Goal: Information Seeking & Learning: Understand process/instructions

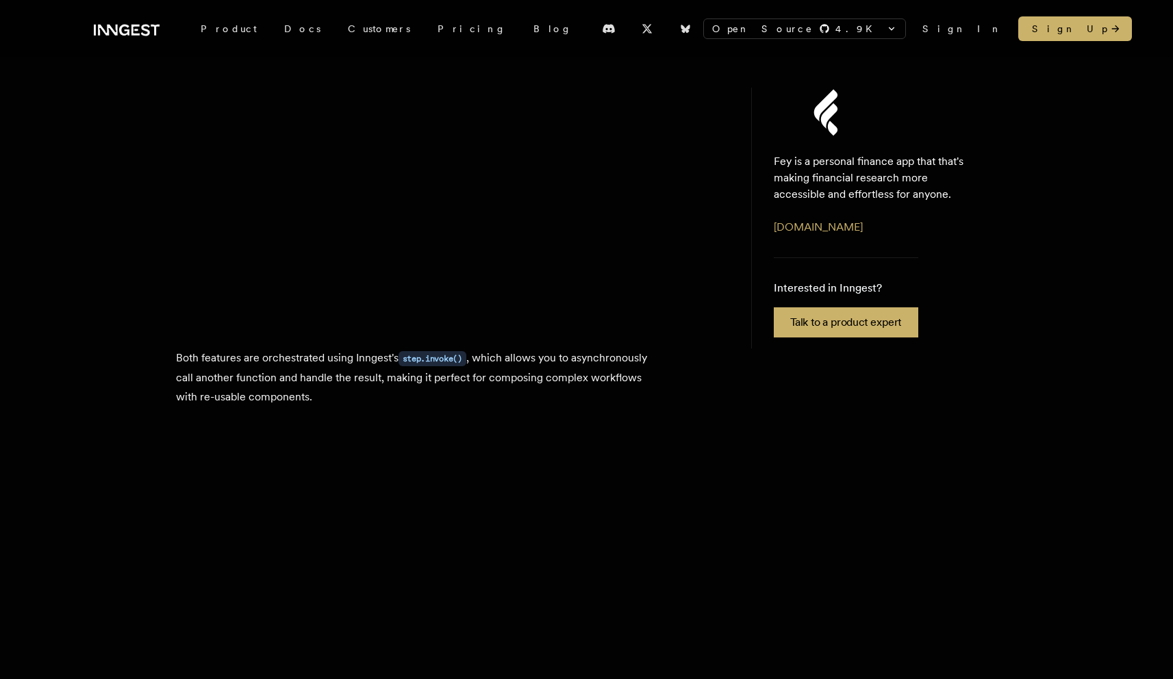
scroll to position [2981, 0]
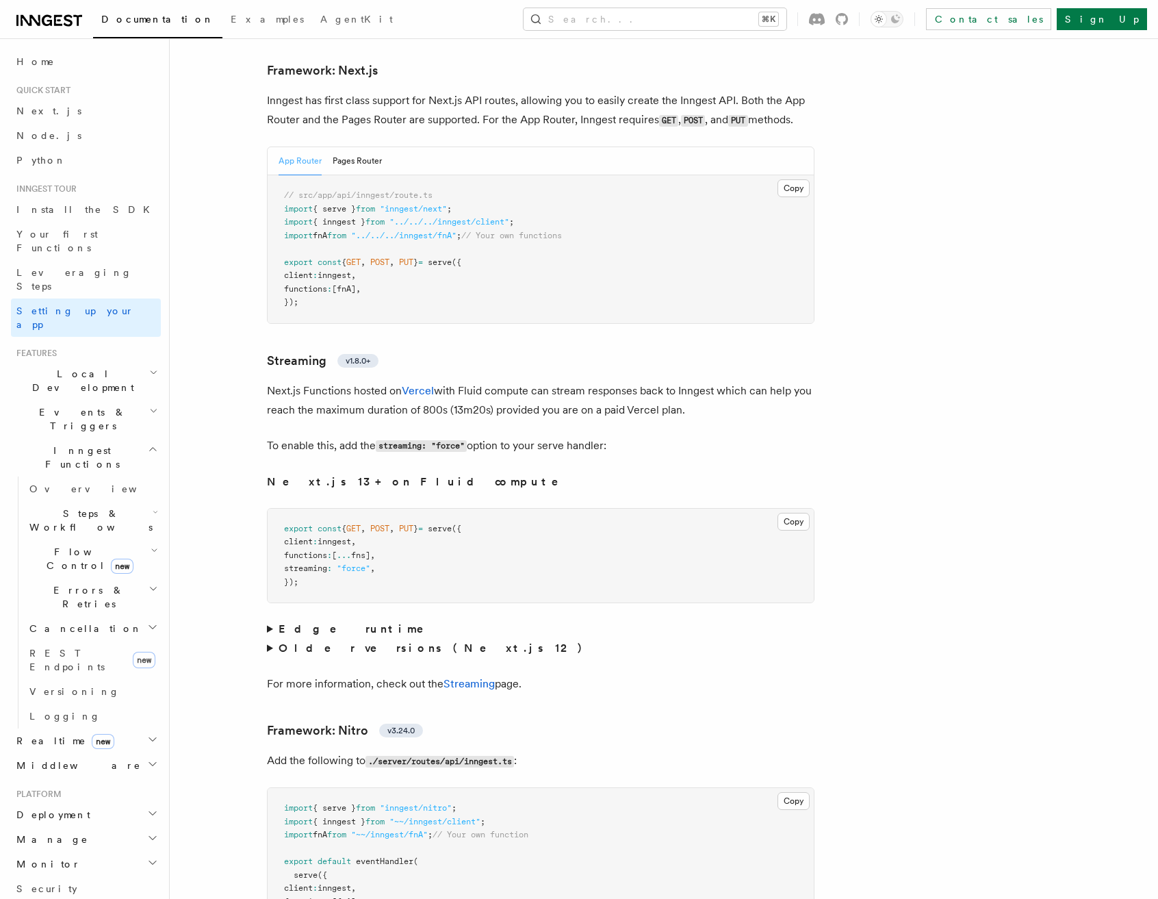
scroll to position [9142, 0]
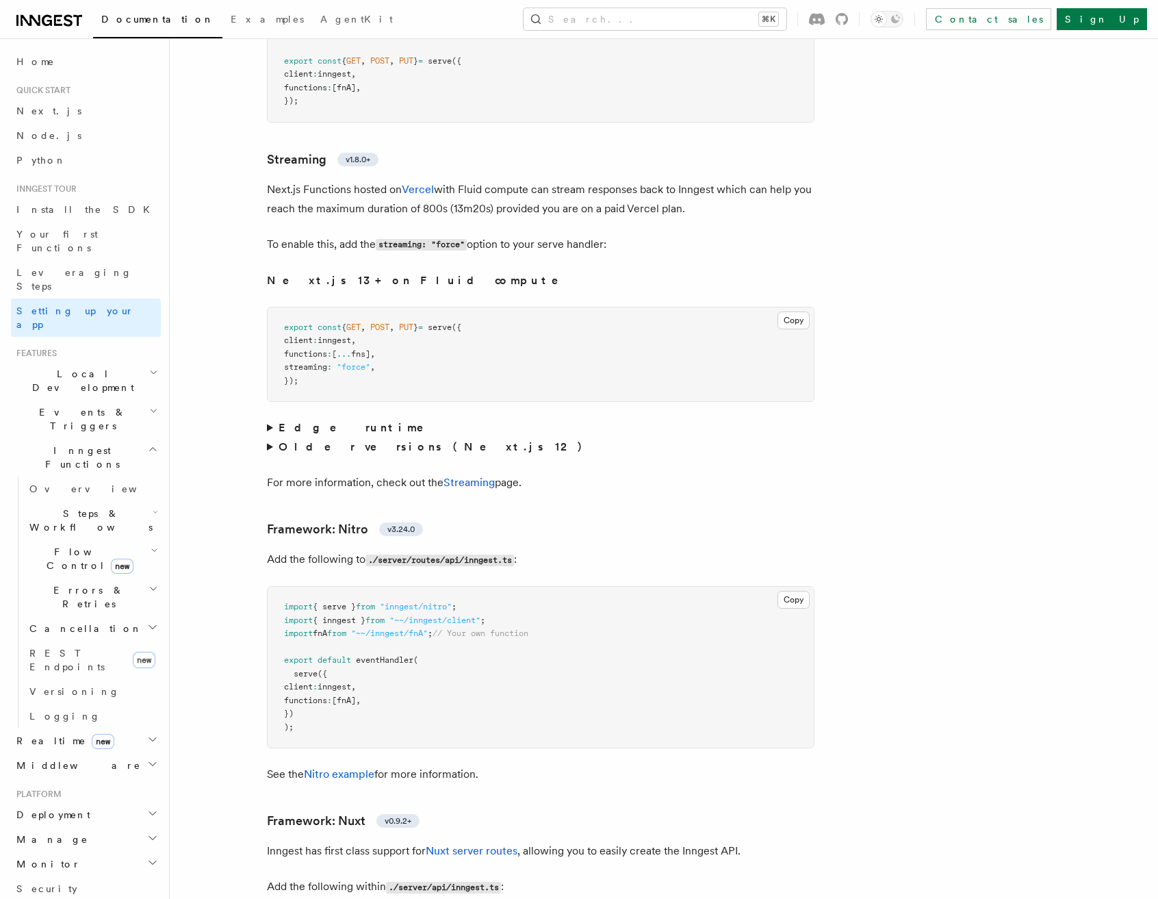
click at [268, 418] on summary "Edge runtime" at bounding box center [541, 427] width 548 height 19
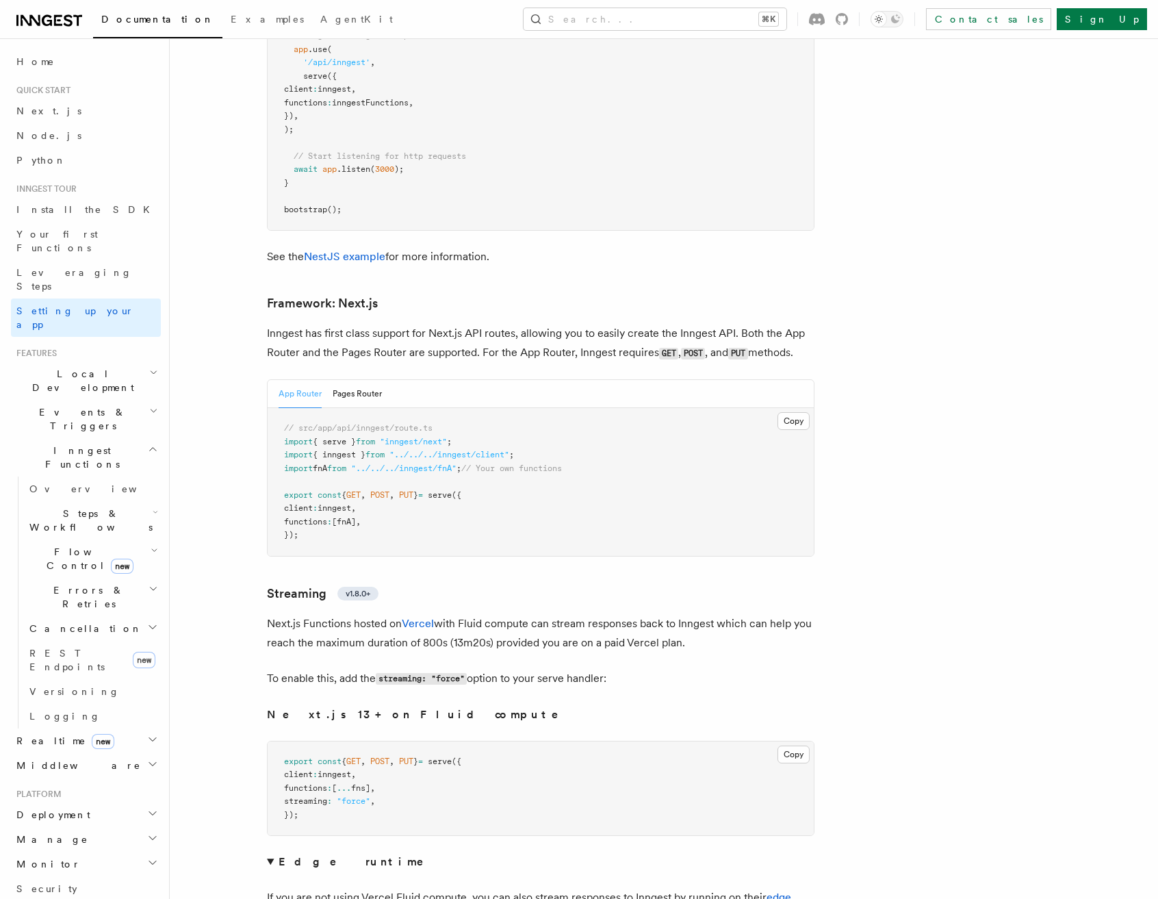
scroll to position [8703, 0]
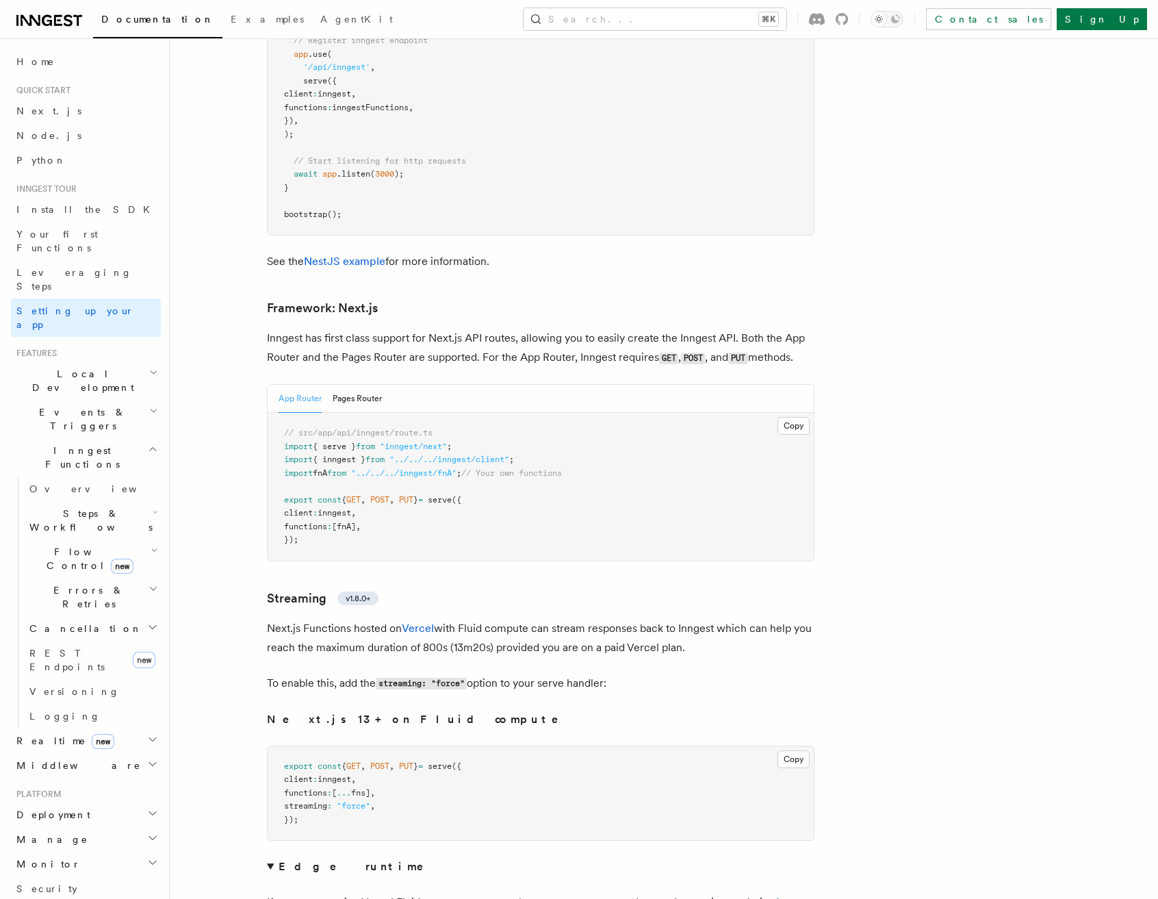
click at [531, 451] on pre "// src/app/api/inngest/route.ts import { serve } from "inngest/next" ; import {…" at bounding box center [541, 487] width 546 height 148
click at [342, 385] on button "Pages Router" at bounding box center [357, 399] width 49 height 28
click at [296, 385] on button "App Router" at bounding box center [300, 399] width 43 height 28
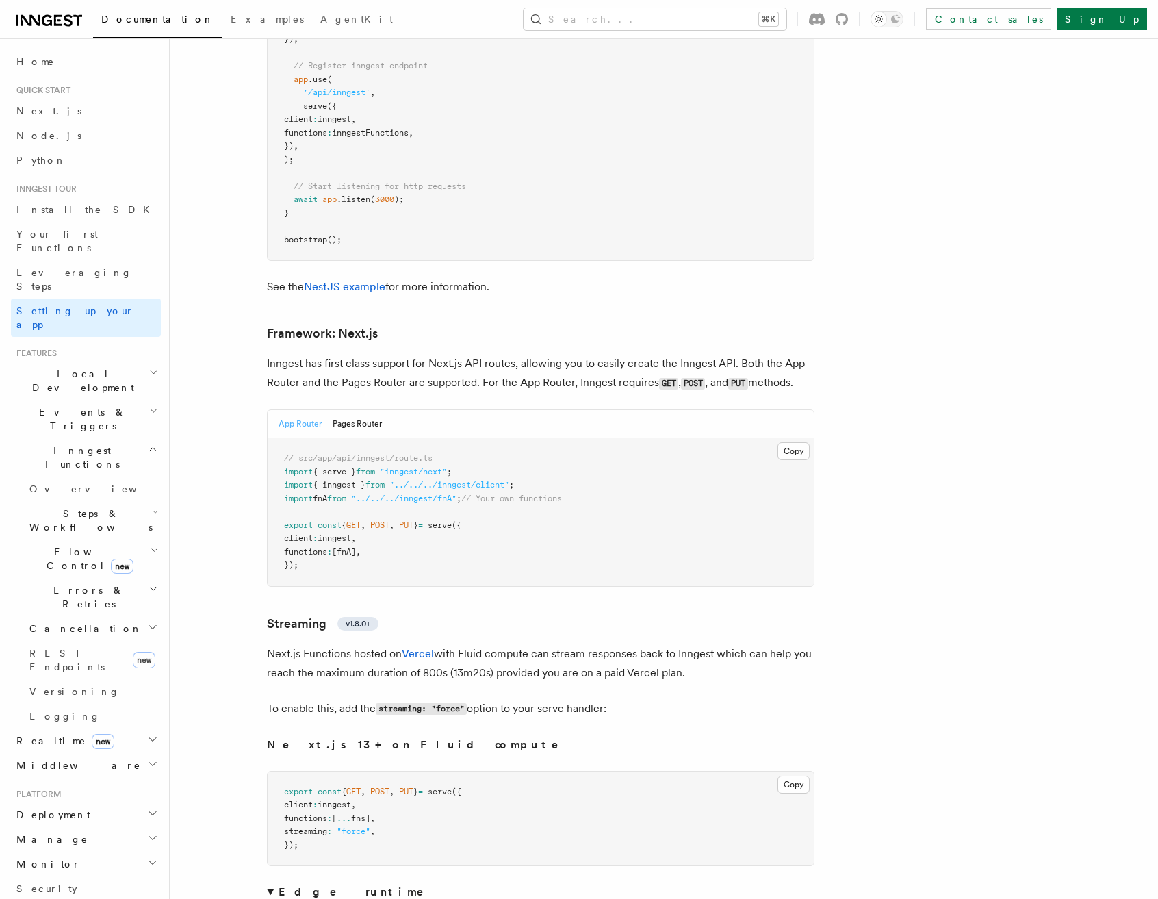
scroll to position [8695, 0]
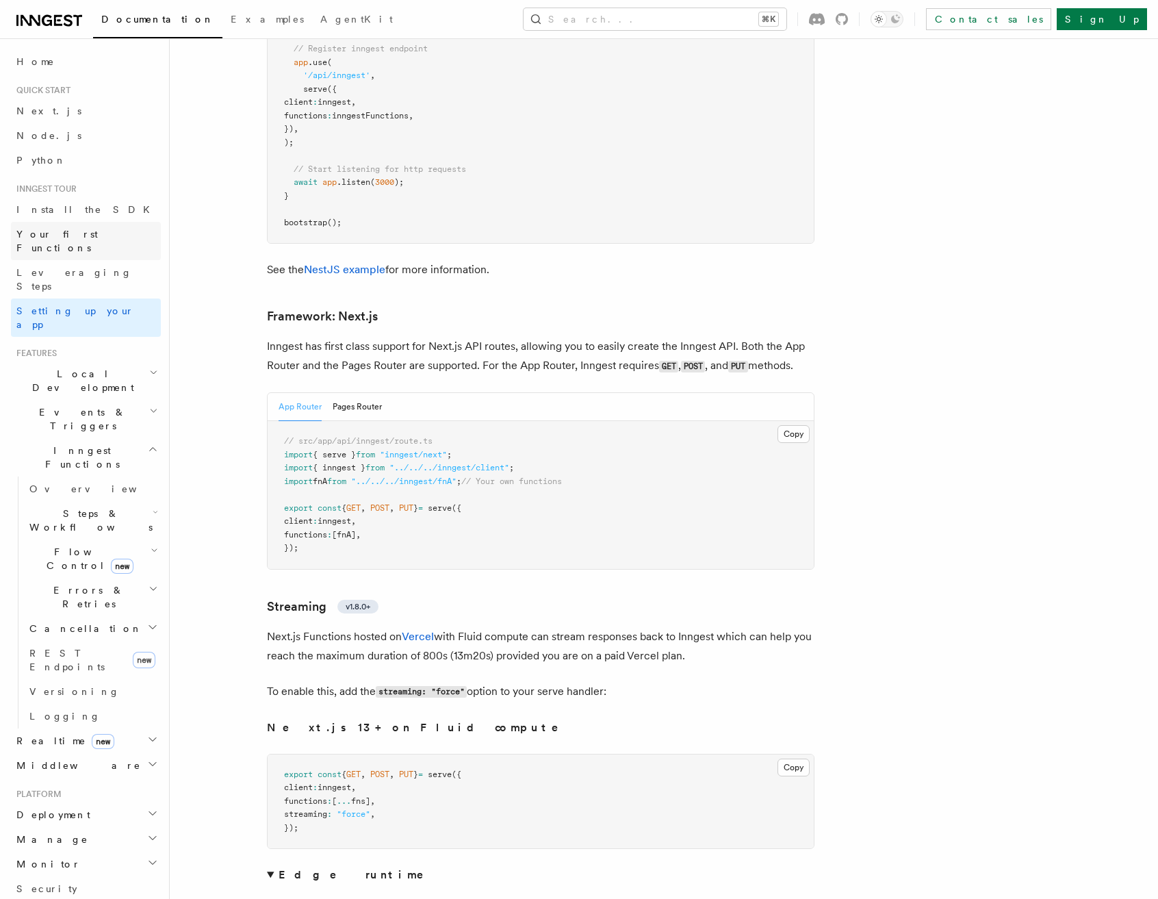
click at [71, 235] on span "Your first Functions" at bounding box center [56, 241] width 81 height 25
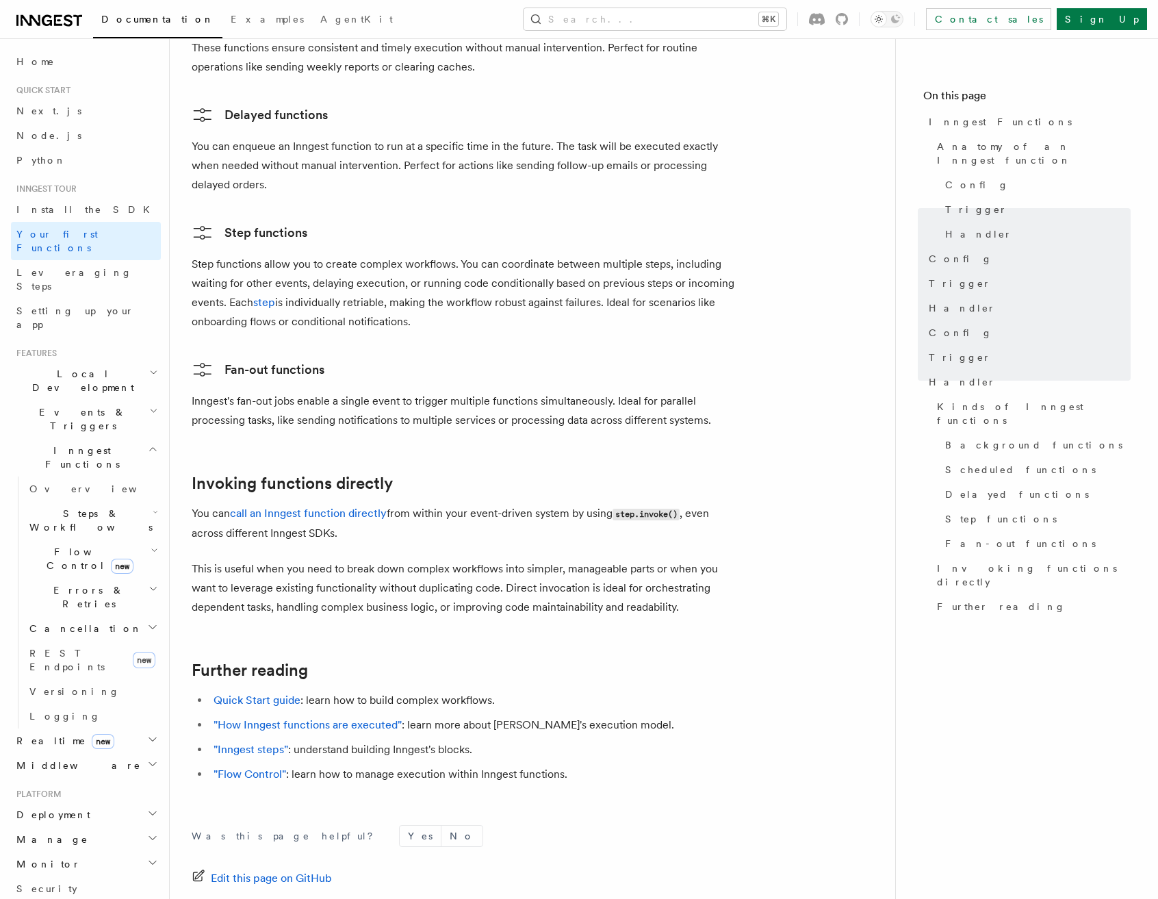
scroll to position [2456, 0]
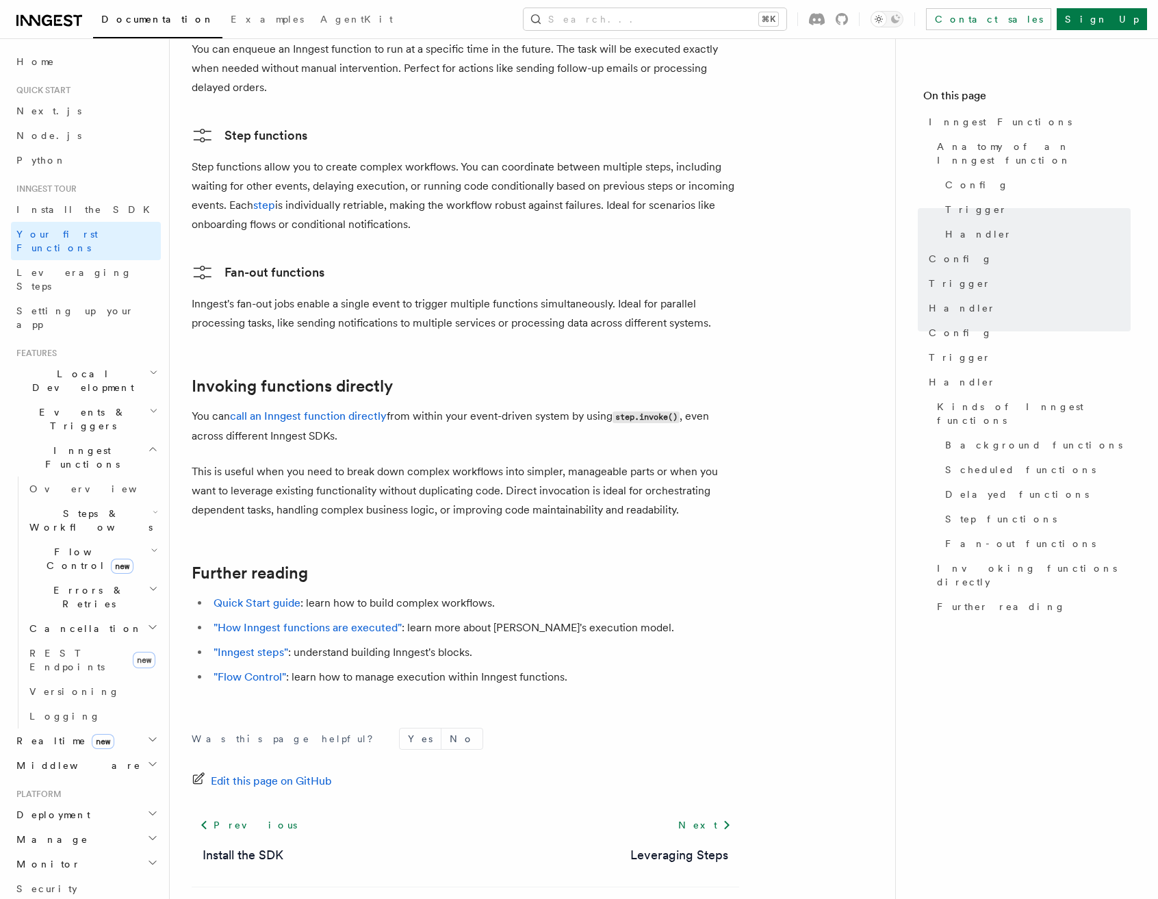
drag, startPoint x: 51, startPoint y: 206, endPoint x: 184, endPoint y: 288, distance: 155.8
click at [51, 206] on span "Install the SDK" at bounding box center [87, 209] width 142 height 11
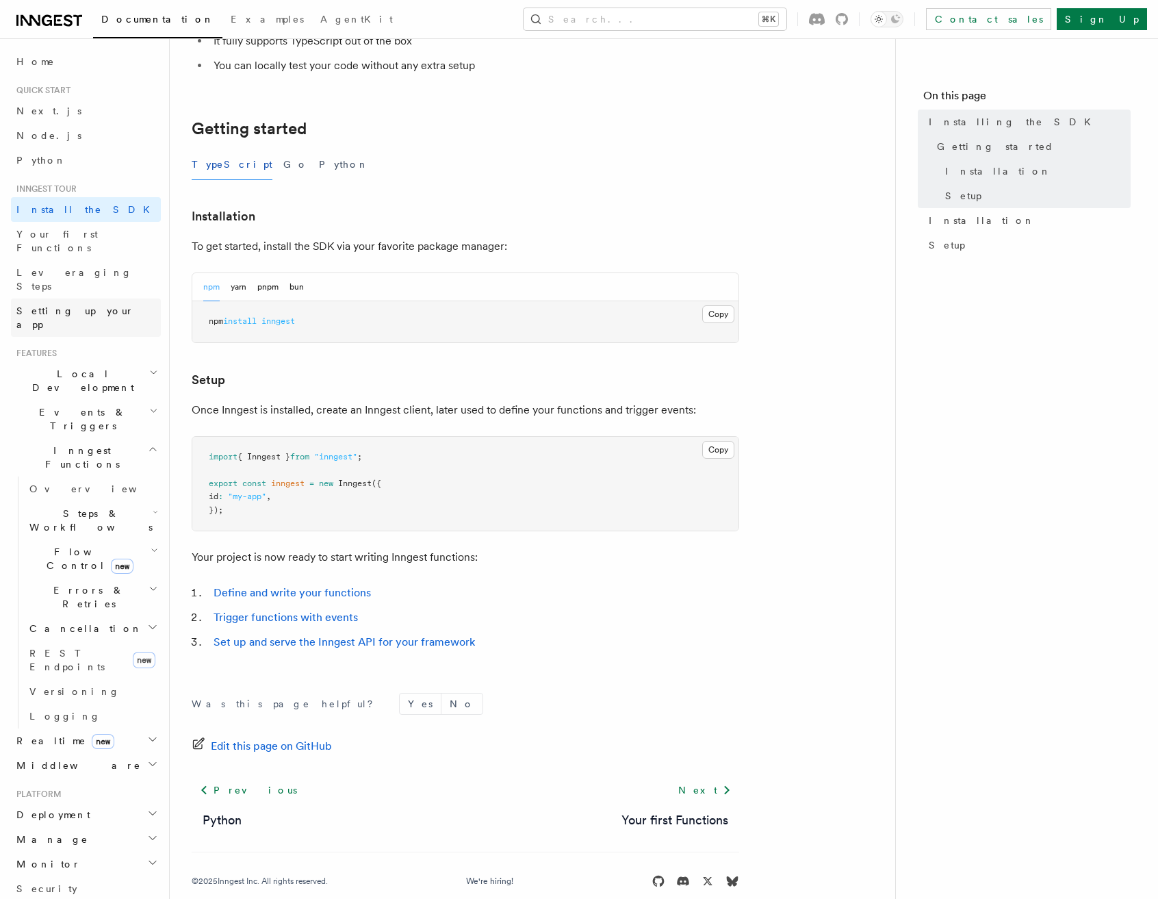
scroll to position [217, 0]
click at [81, 304] on span "Setting up your app" at bounding box center [88, 317] width 144 height 27
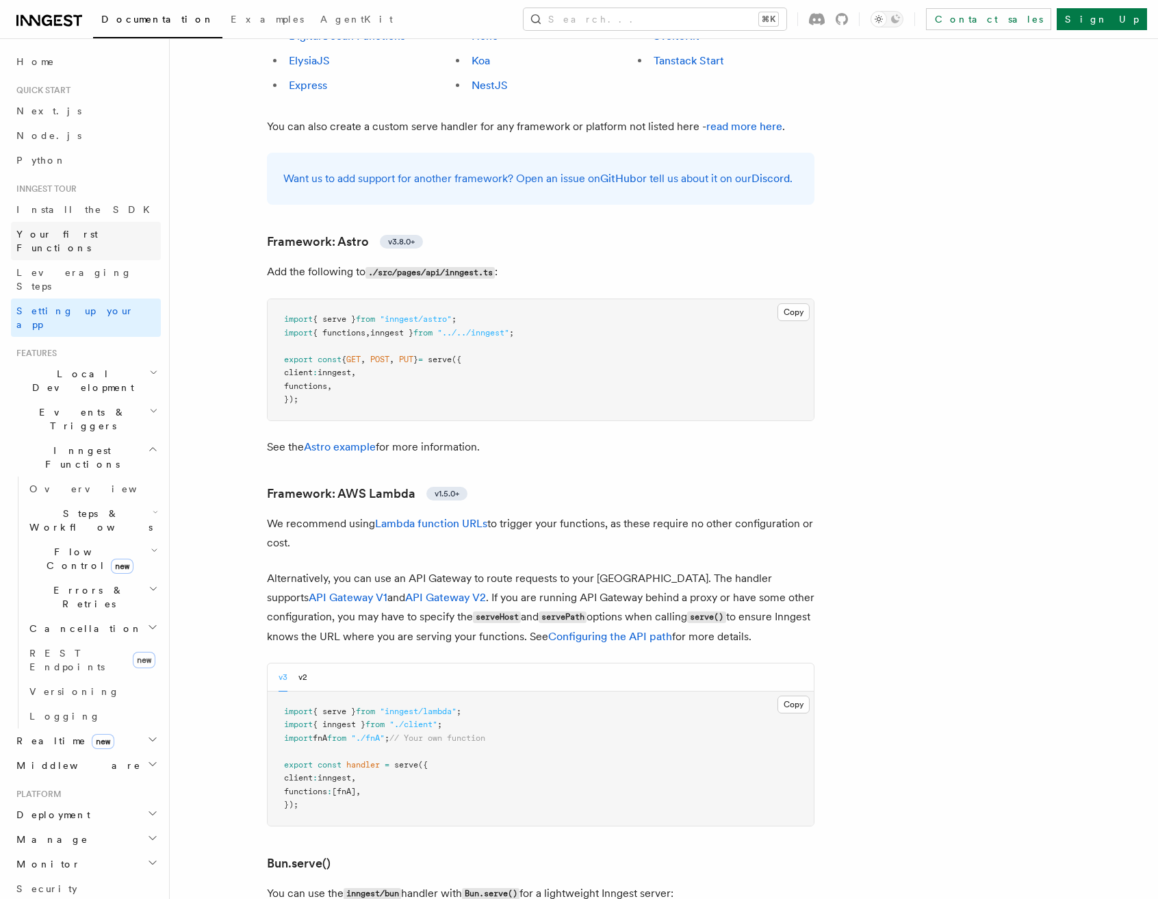
scroll to position [948, 0]
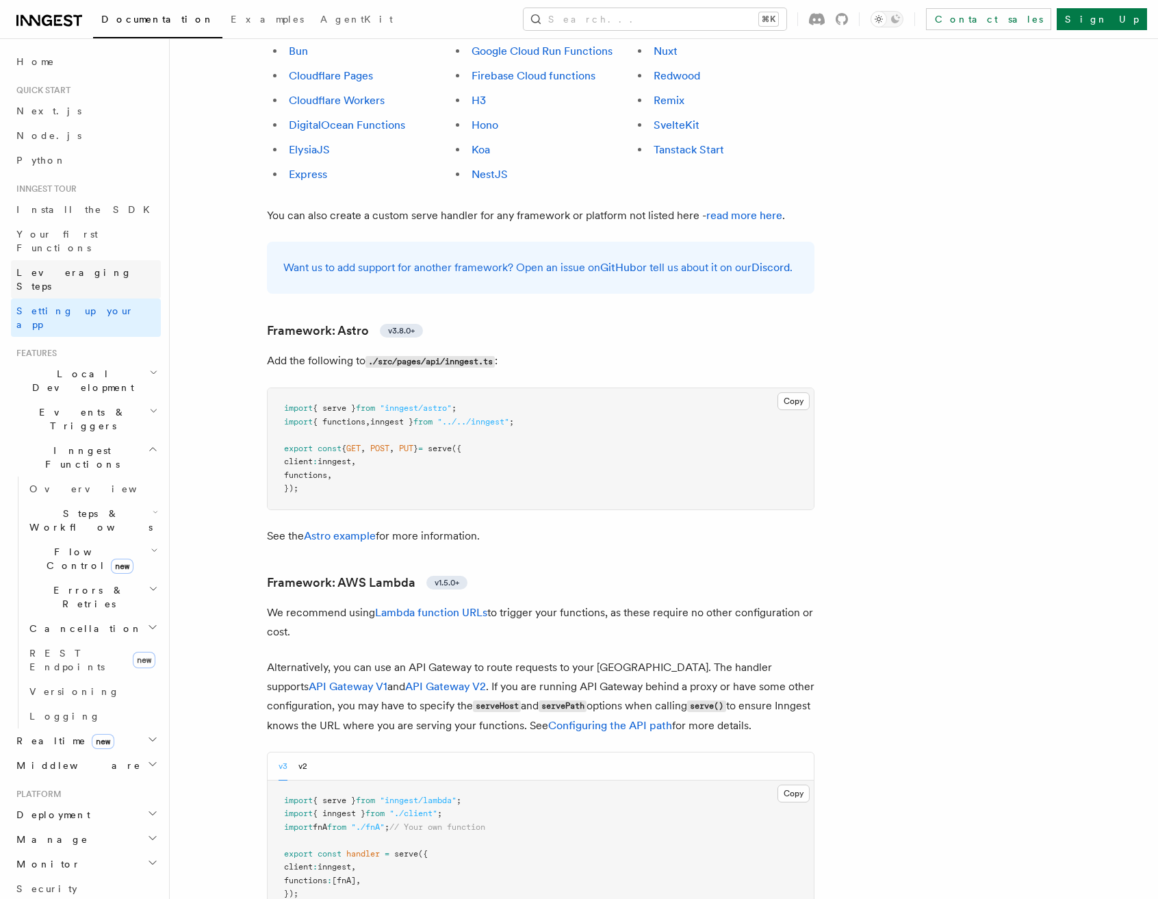
click at [46, 267] on span "Leveraging Steps" at bounding box center [74, 279] width 116 height 25
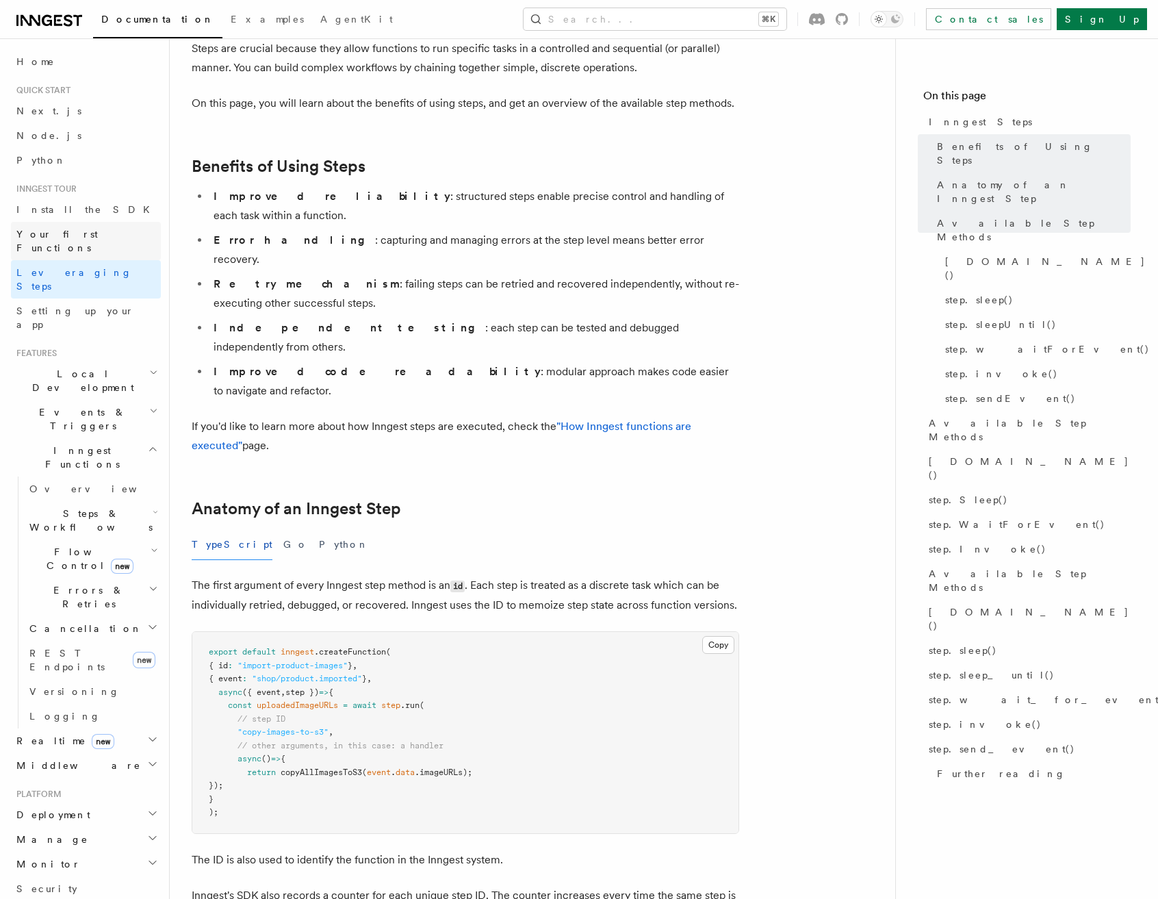
scroll to position [101, 0]
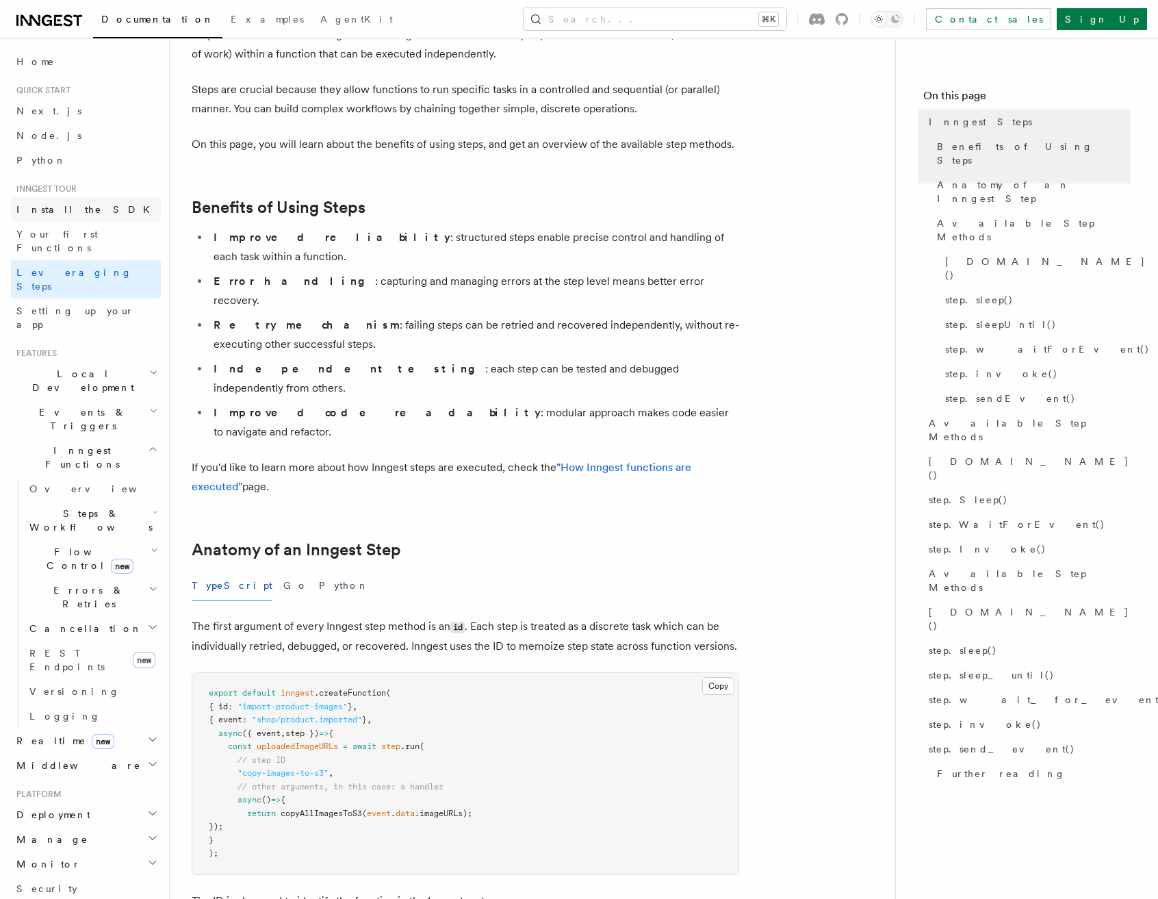
click at [60, 205] on span "Install the SDK" at bounding box center [87, 209] width 142 height 11
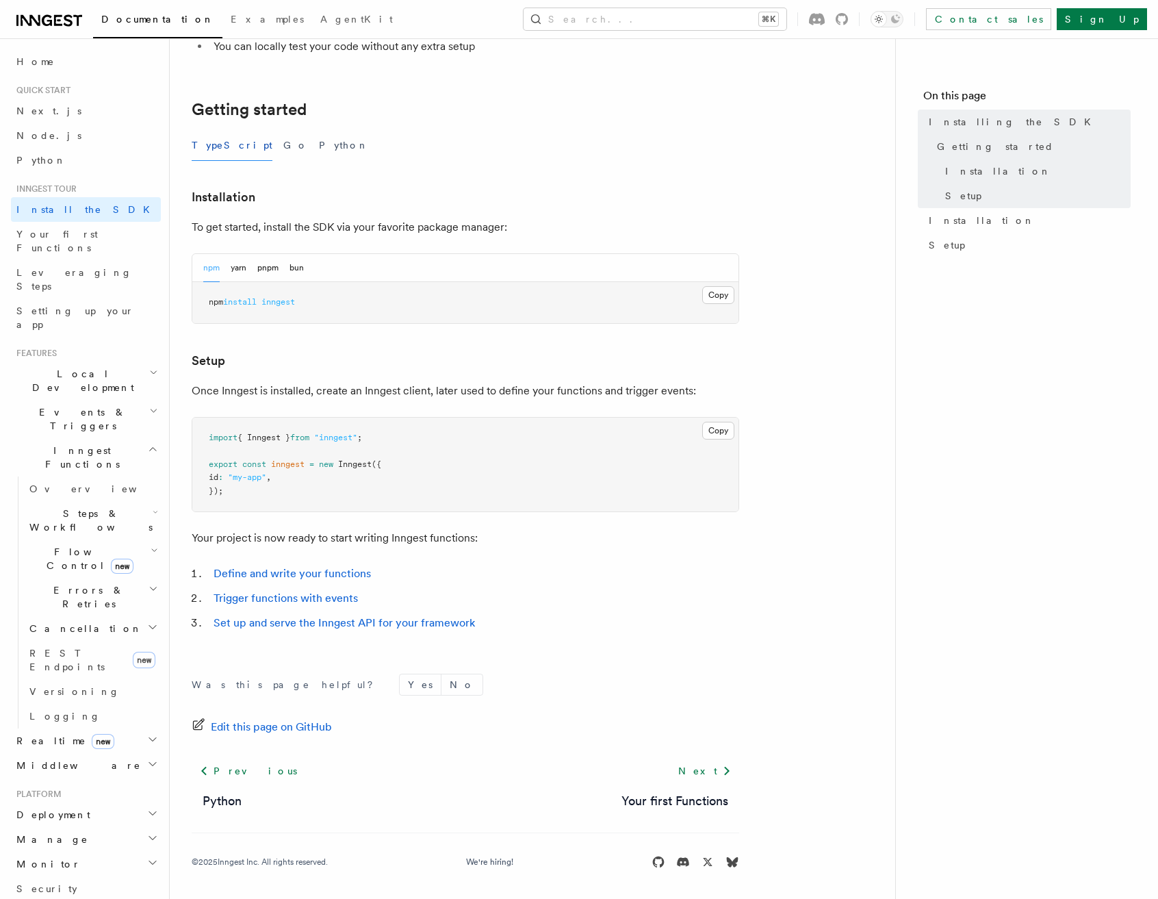
scroll to position [240, 0]
click at [51, 99] on link "Next.js" at bounding box center [86, 111] width 150 height 25
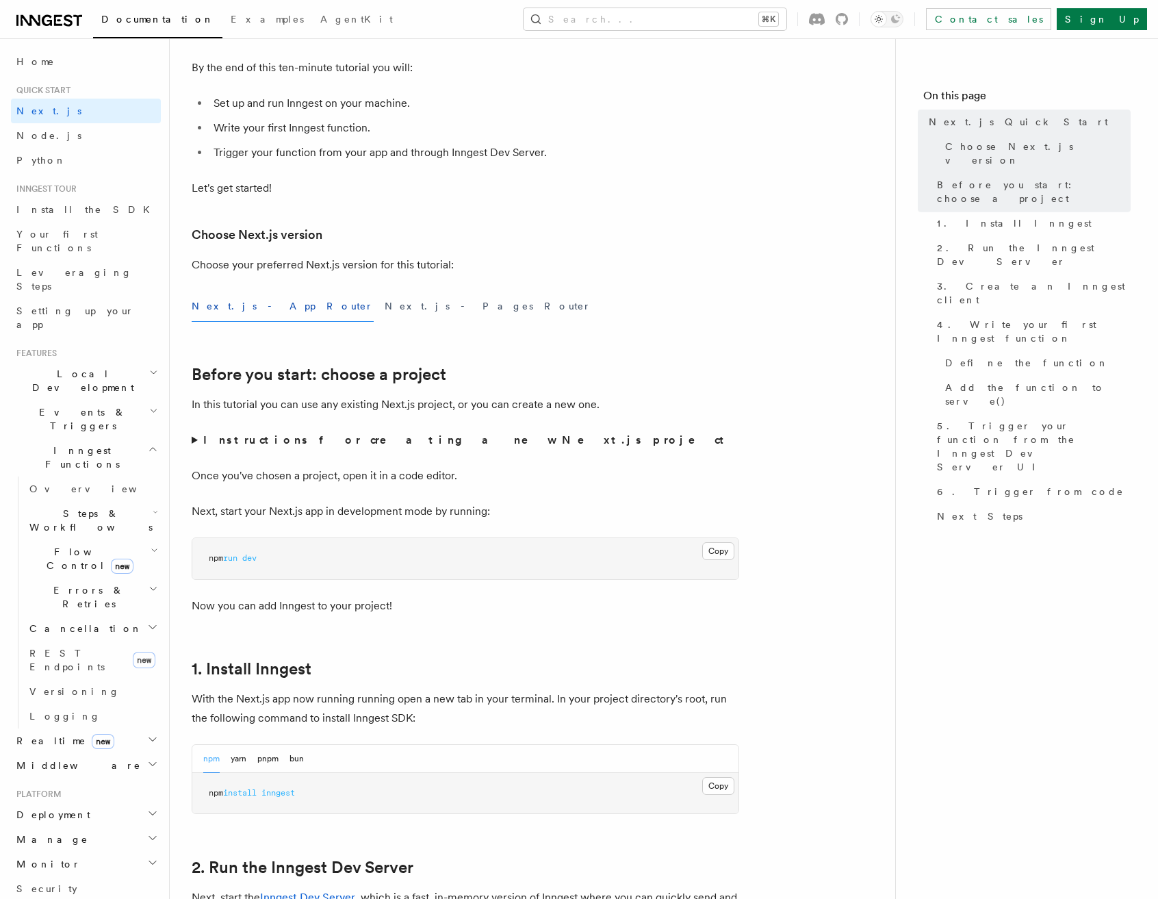
scroll to position [216, 0]
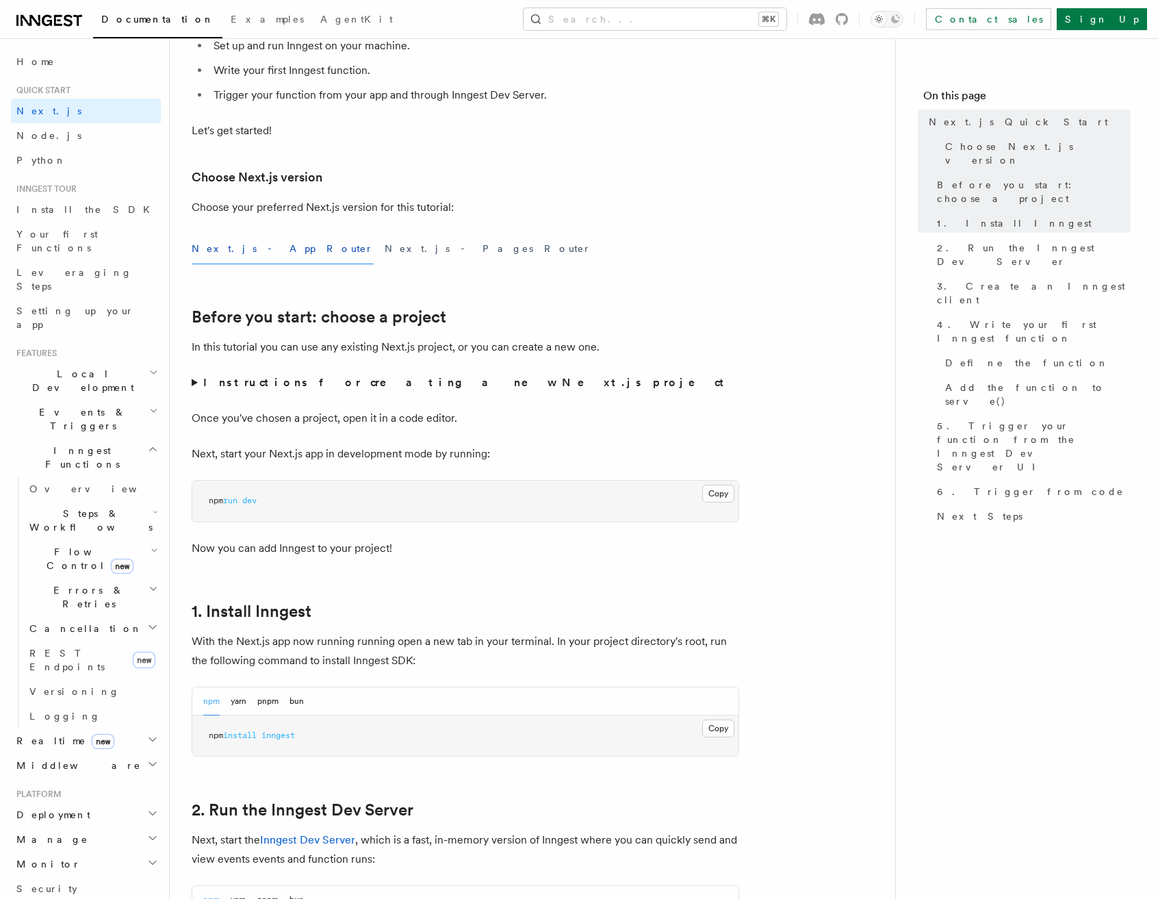
click at [193, 381] on summary "Instructions for creating a new Next.js project" at bounding box center [466, 382] width 548 height 19
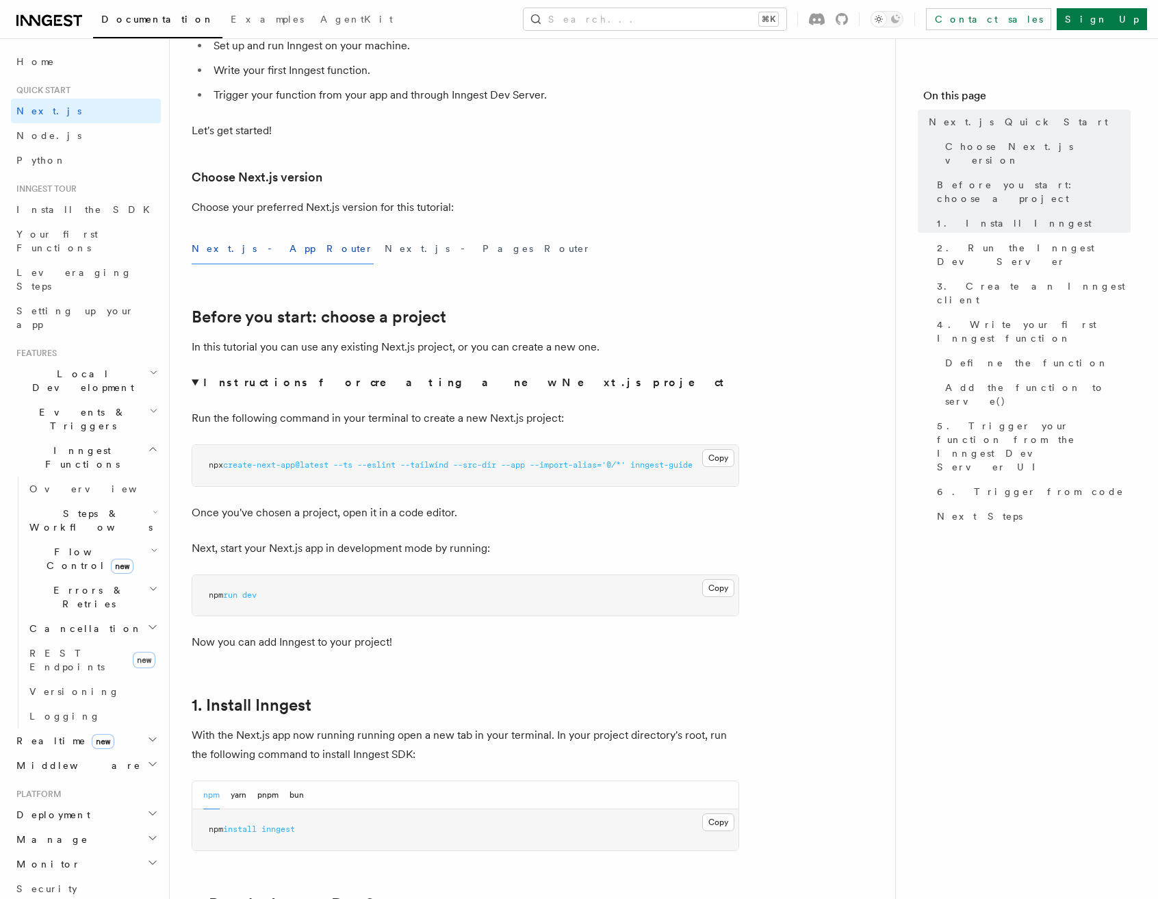
click at [201, 379] on summary "Instructions for creating a new Next.js project" at bounding box center [466, 382] width 548 height 19
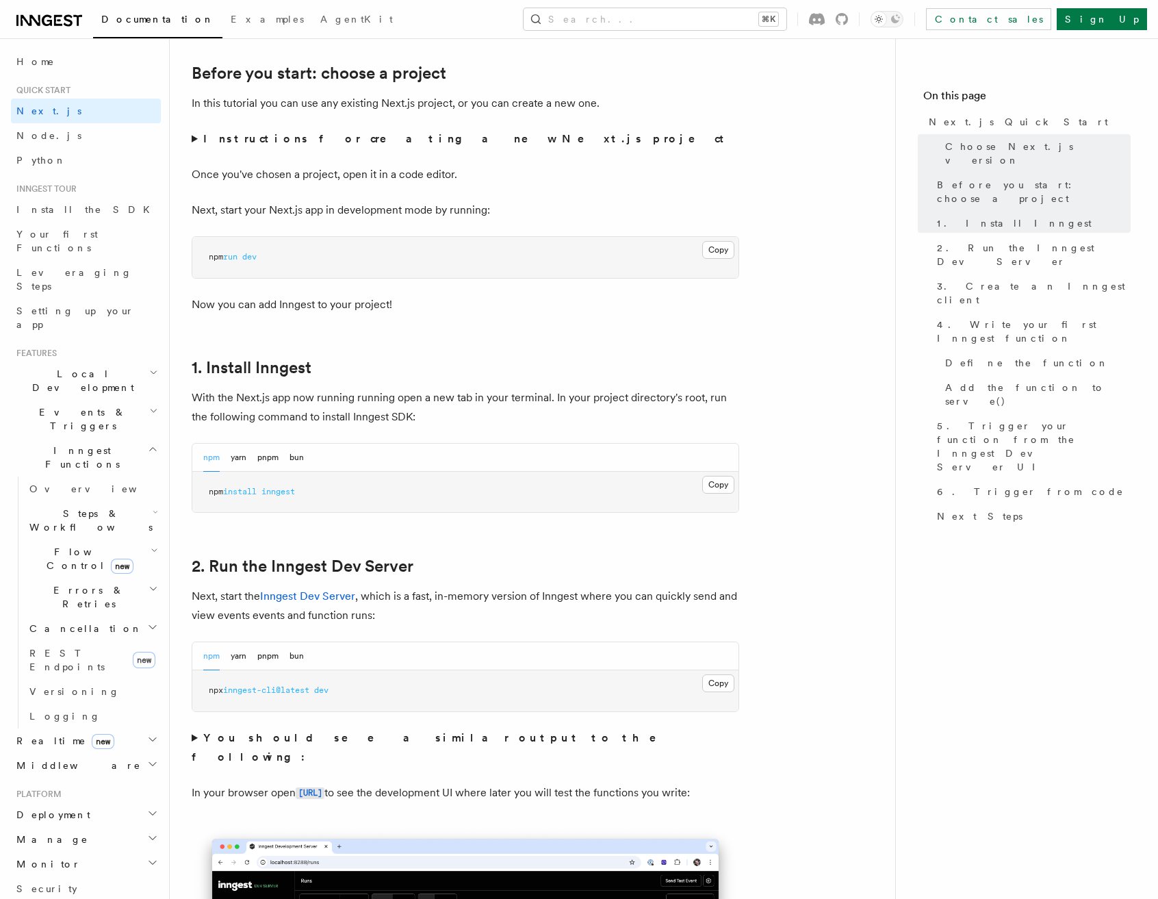
scroll to position [468, 0]
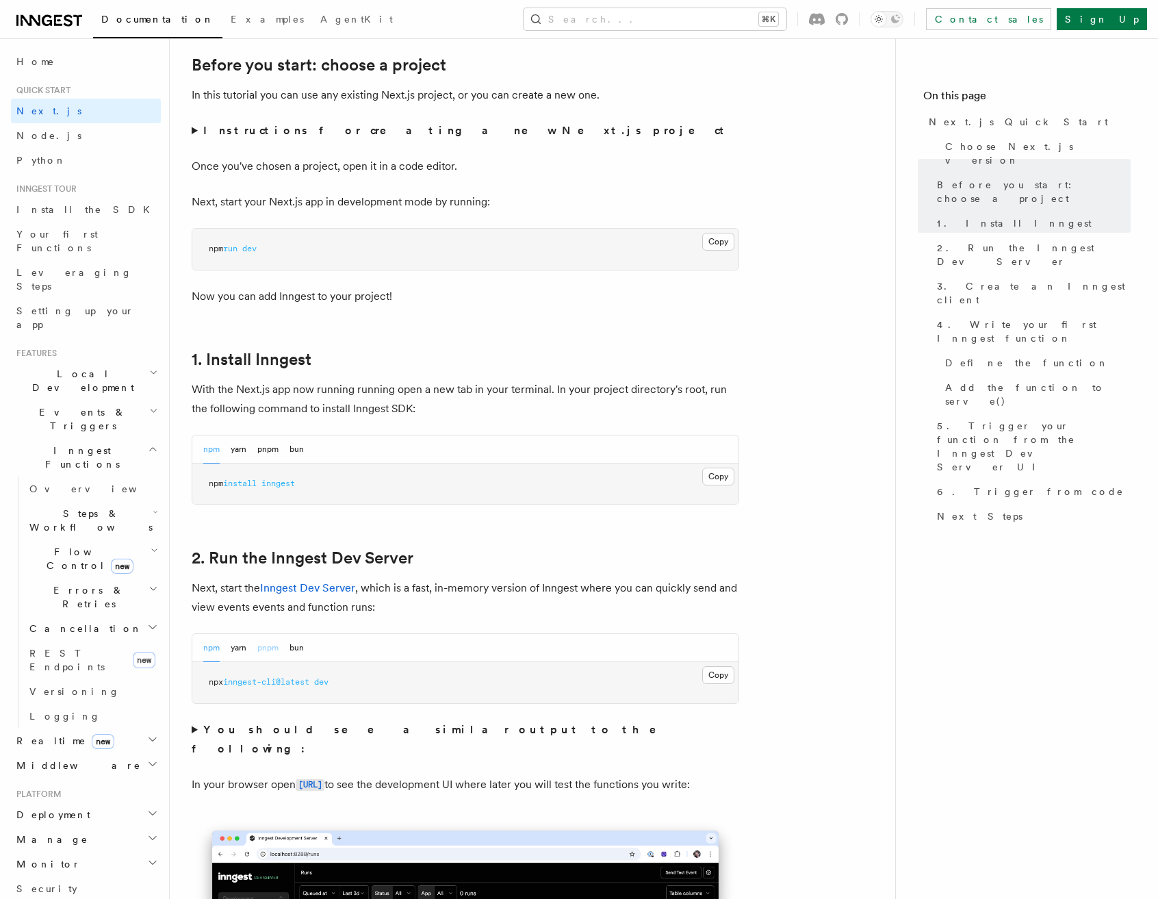
click at [257, 648] on button "pnpm" at bounding box center [267, 648] width 21 height 28
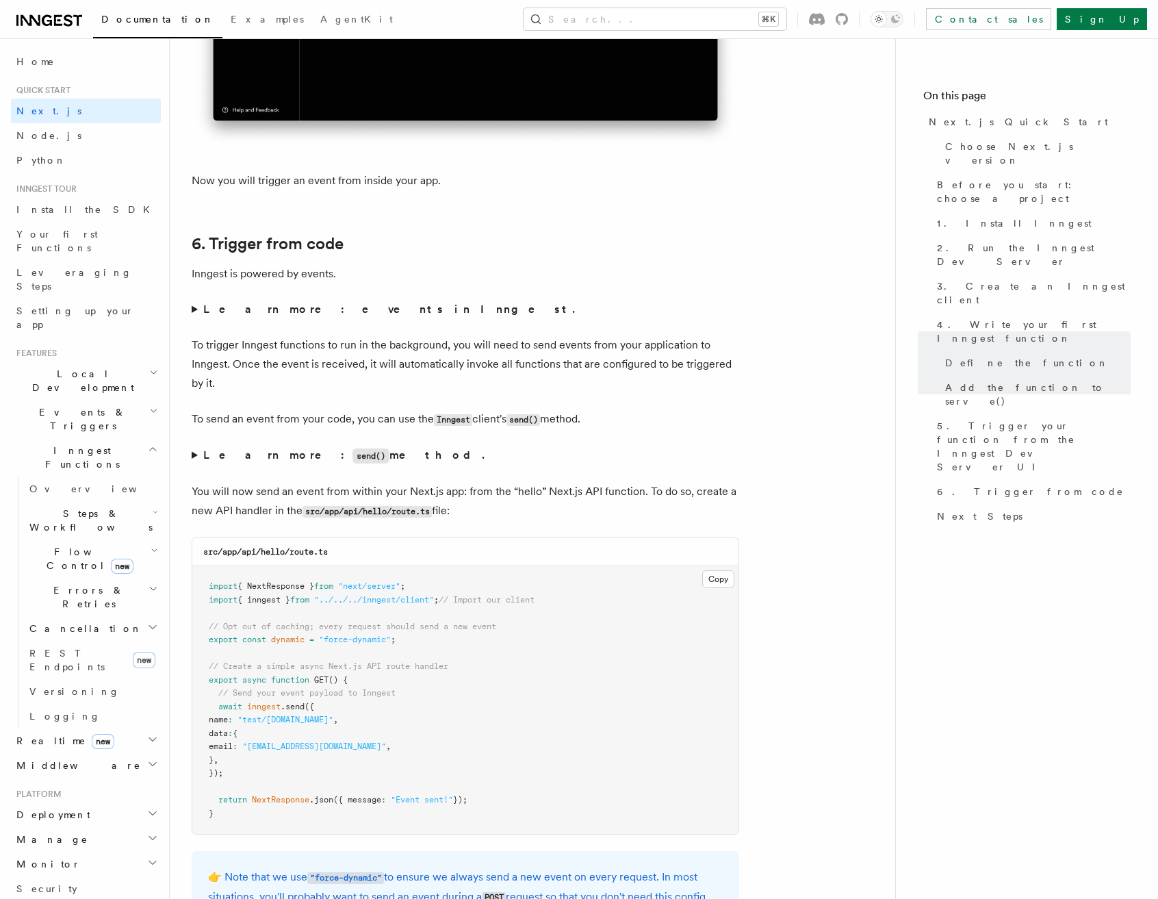
scroll to position [6773, 0]
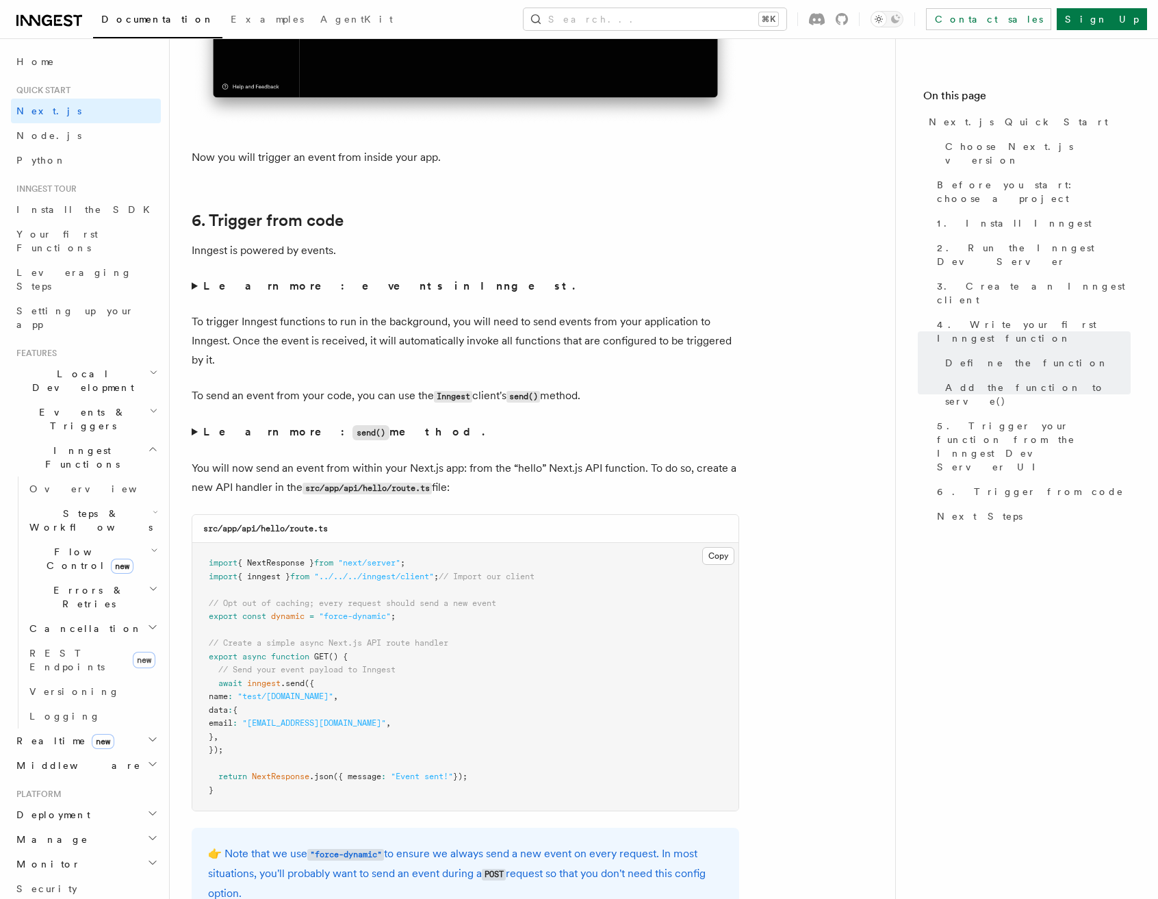
click at [211, 431] on strong "Learn more: send() method." at bounding box center [345, 431] width 284 height 13
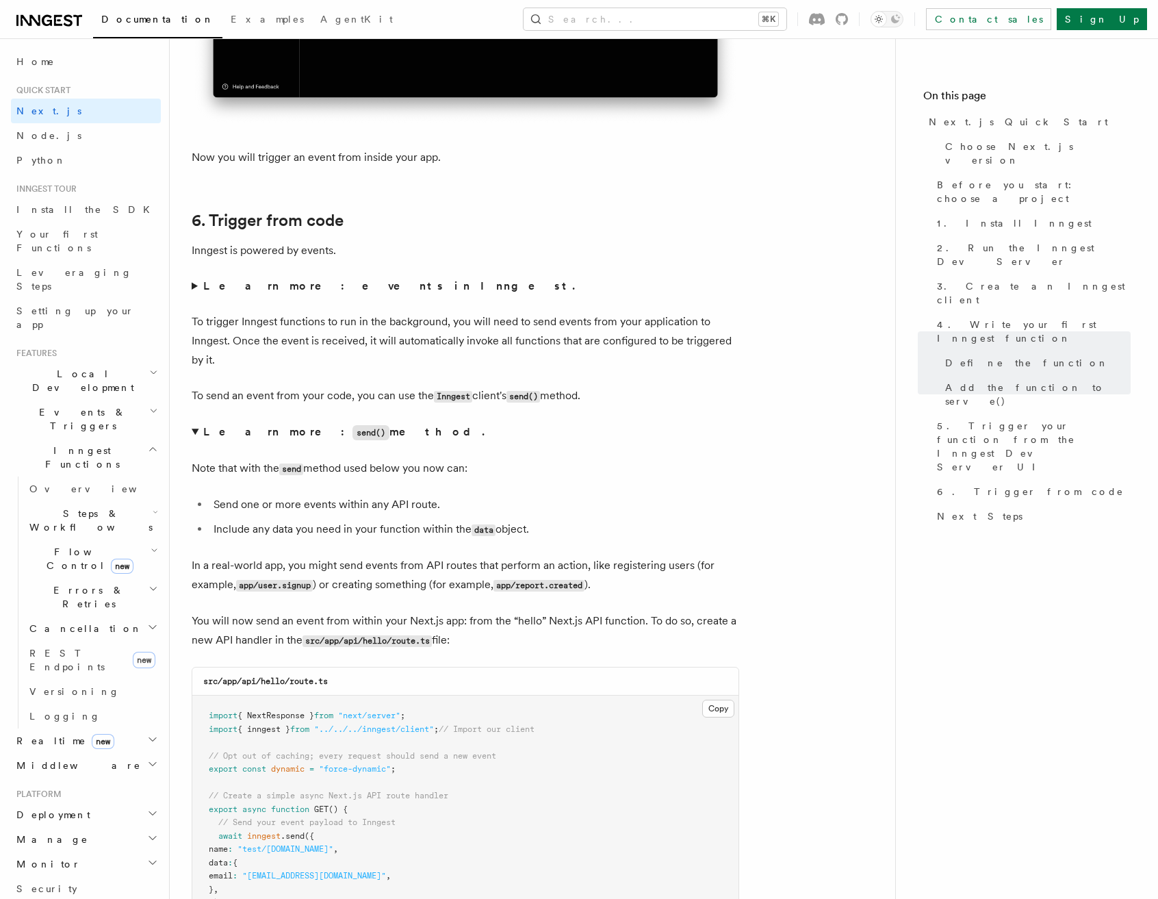
click at [196, 431] on summary "Learn more: send() method." at bounding box center [466, 432] width 548 height 20
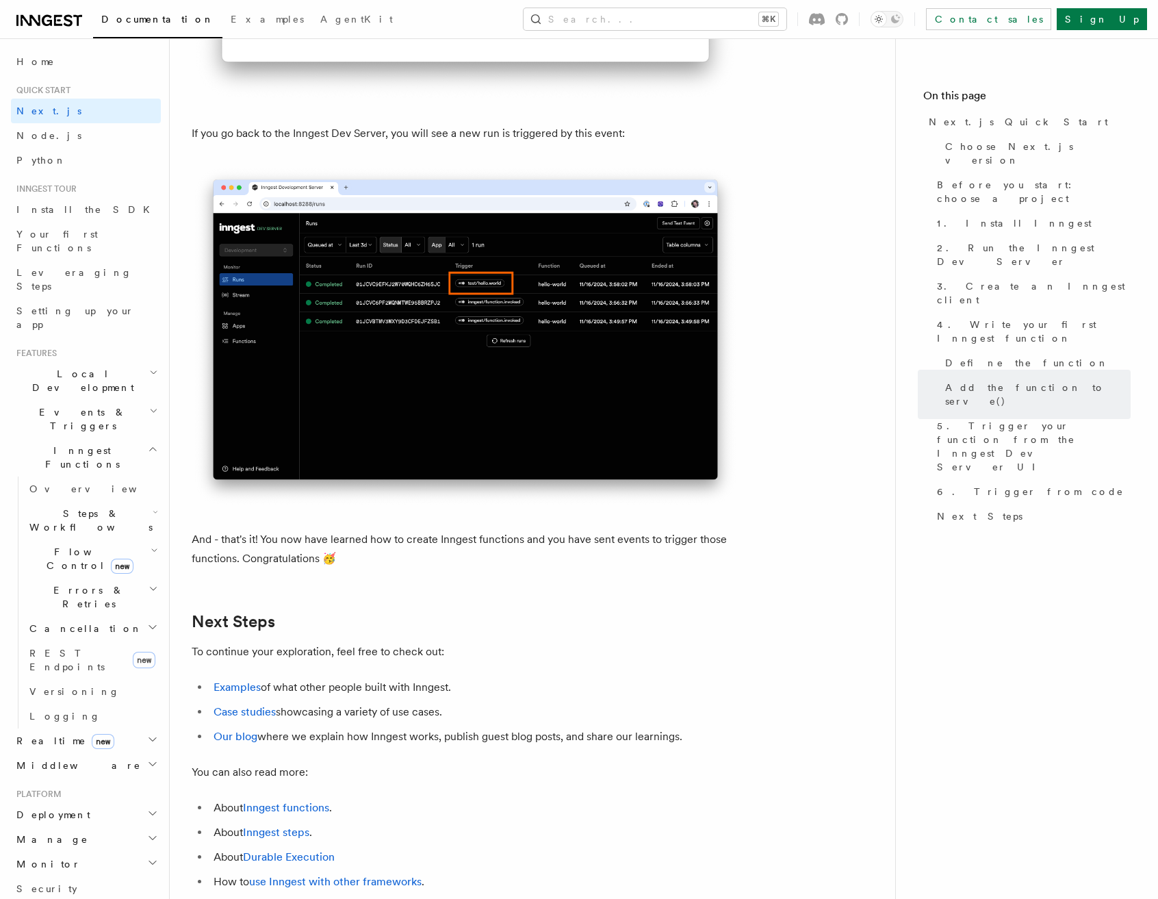
scroll to position [8009, 0]
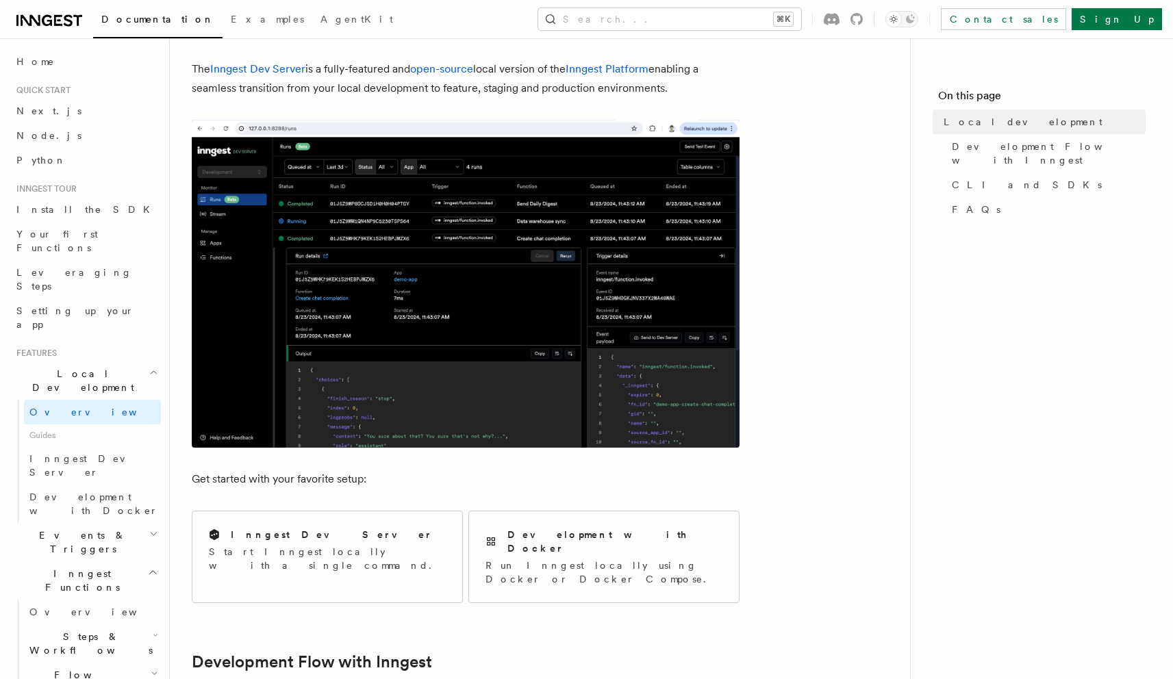
scroll to position [220, 0]
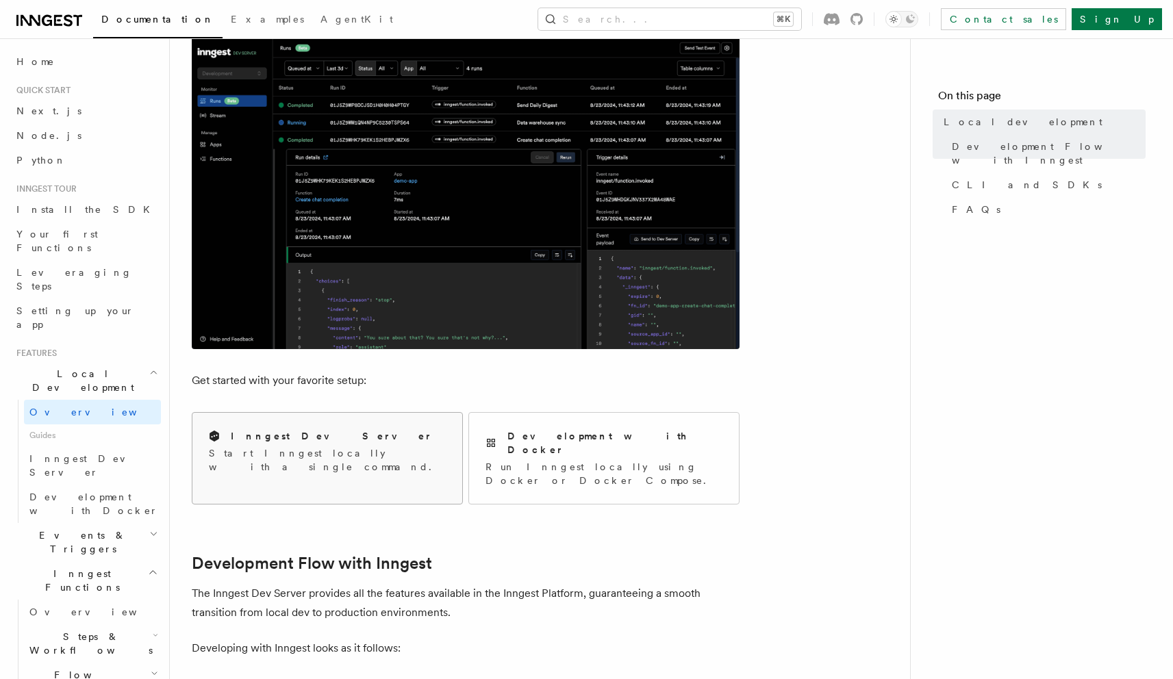
click at [414, 456] on div "Inngest Dev Server Start Inngest locally with a single command." at bounding box center [327, 451] width 270 height 77
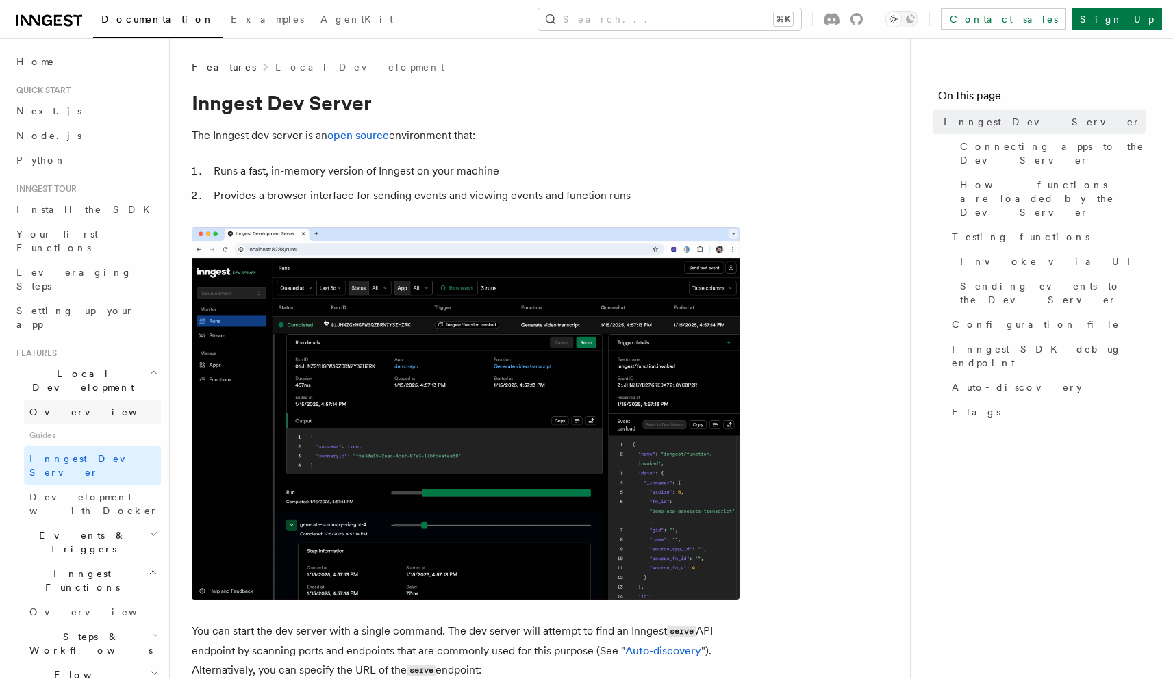
click at [79, 400] on link "Overview" at bounding box center [92, 412] width 137 height 25
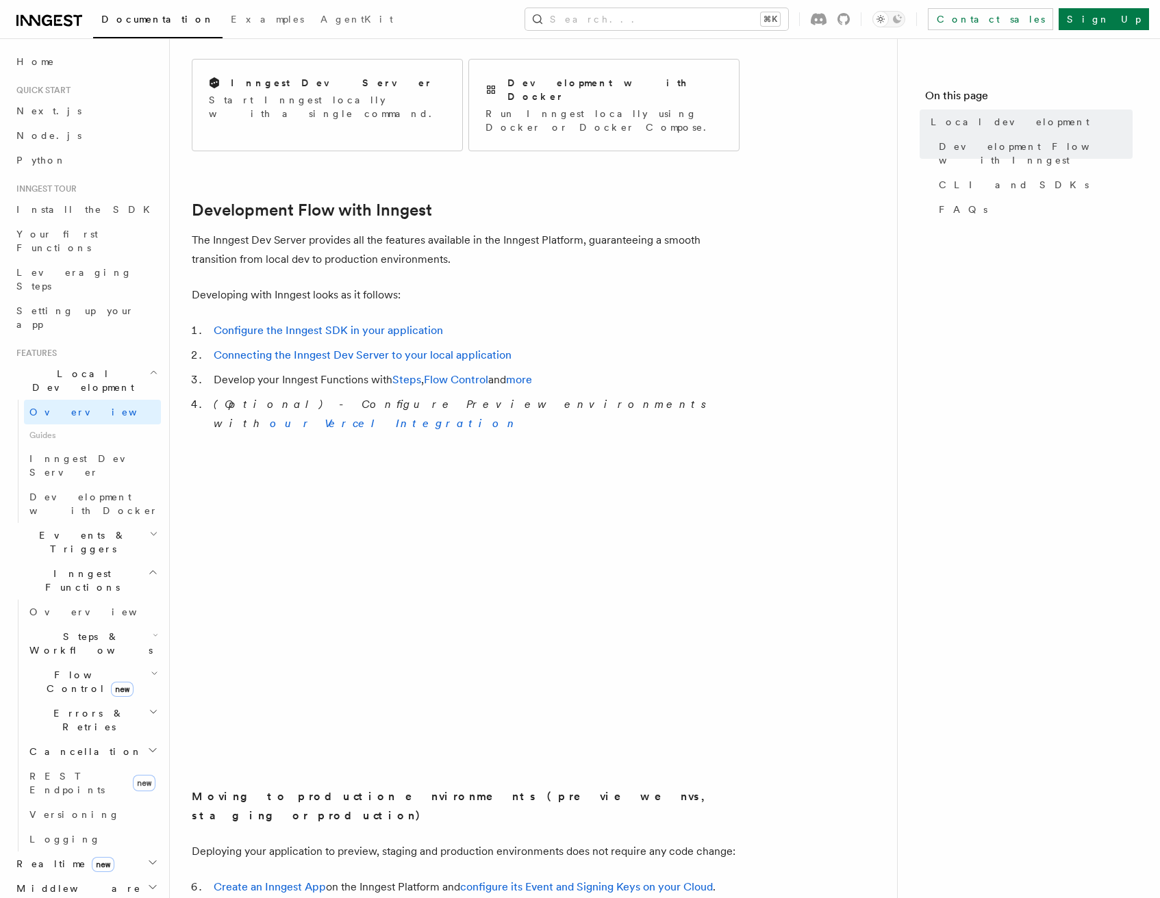
scroll to position [583, 0]
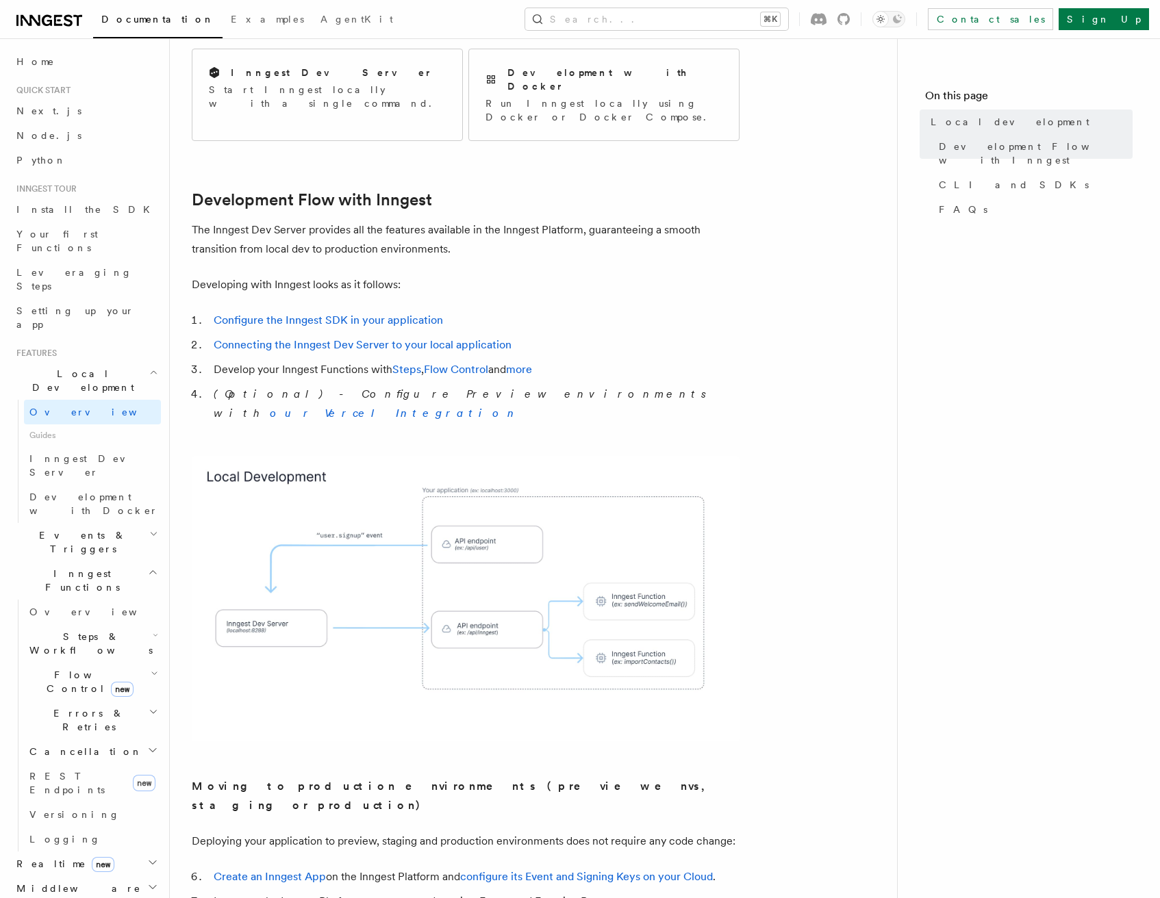
click at [713, 335] on li "Connecting the Inngest Dev Server to your local application" at bounding box center [474, 344] width 530 height 19
